Goal: Task Accomplishment & Management: Manage account settings

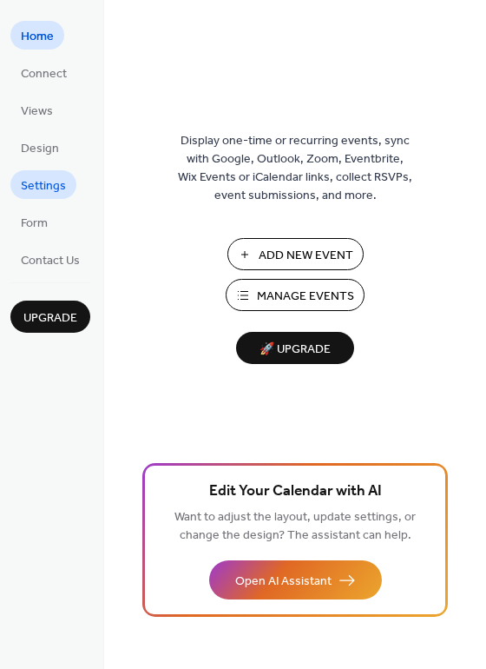
click at [38, 178] on span "Settings" at bounding box center [43, 186] width 45 height 18
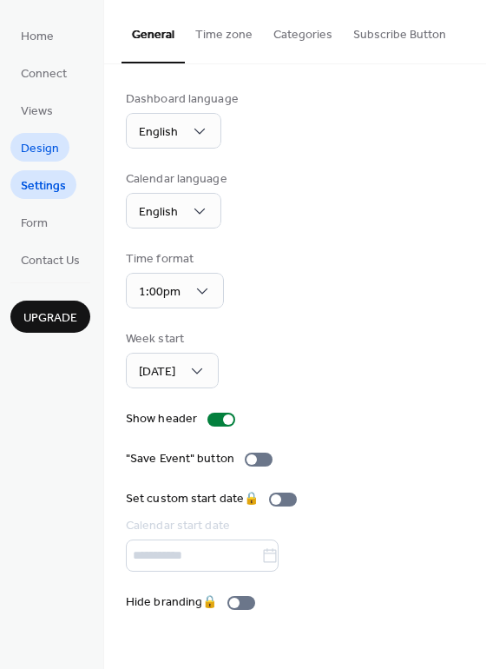
click at [42, 141] on span "Design" at bounding box center [40, 149] width 38 height 18
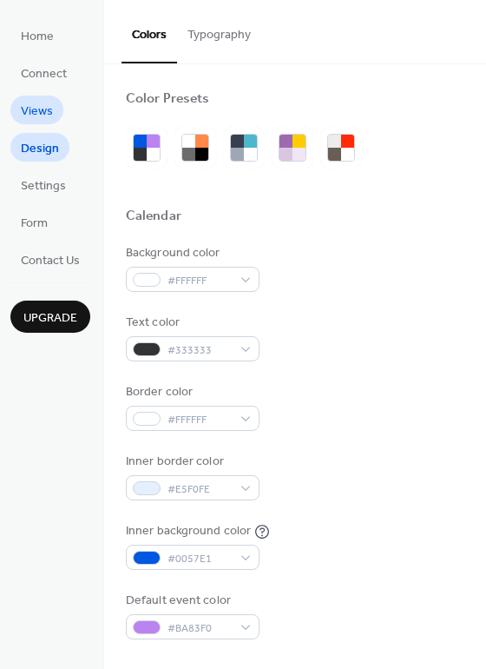
click at [41, 107] on span "Views" at bounding box center [37, 111] width 32 height 18
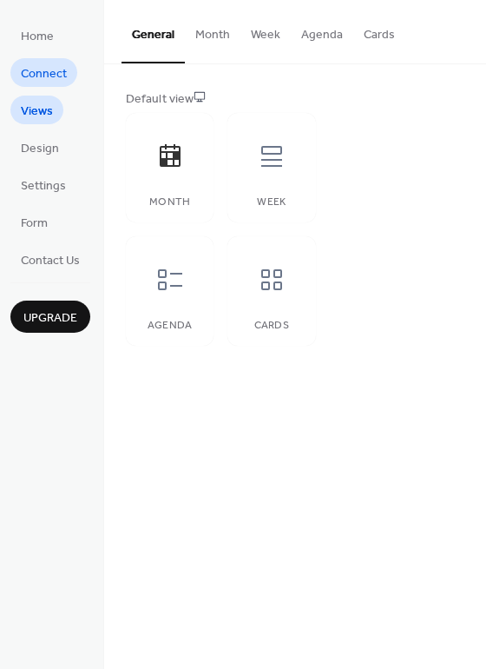
click at [45, 79] on span "Connect" at bounding box center [44, 74] width 46 height 18
